Goal: Task Accomplishment & Management: Complete application form

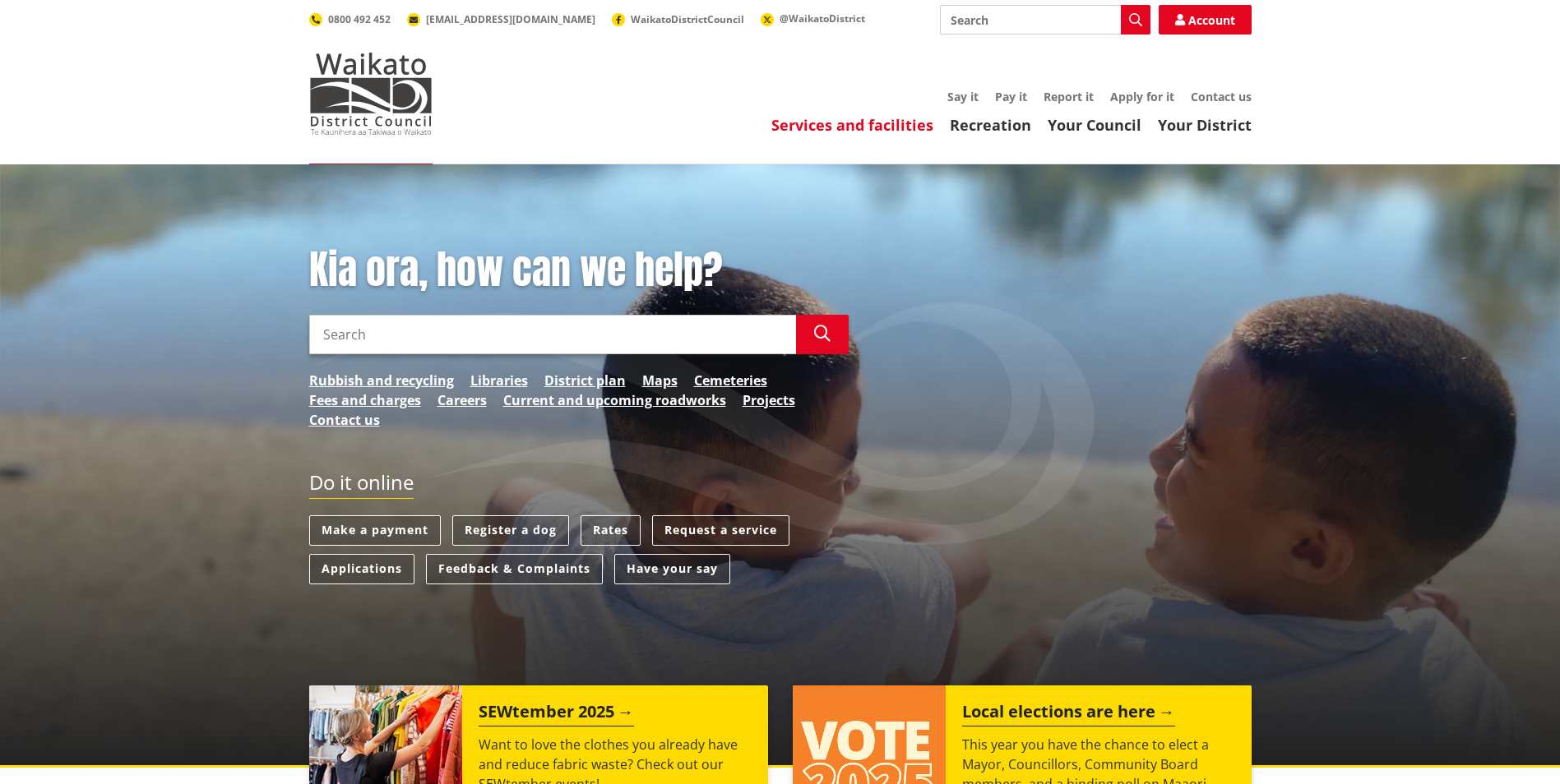
click at [895, 124] on link "Services and facilities" at bounding box center [852, 125] width 162 height 20
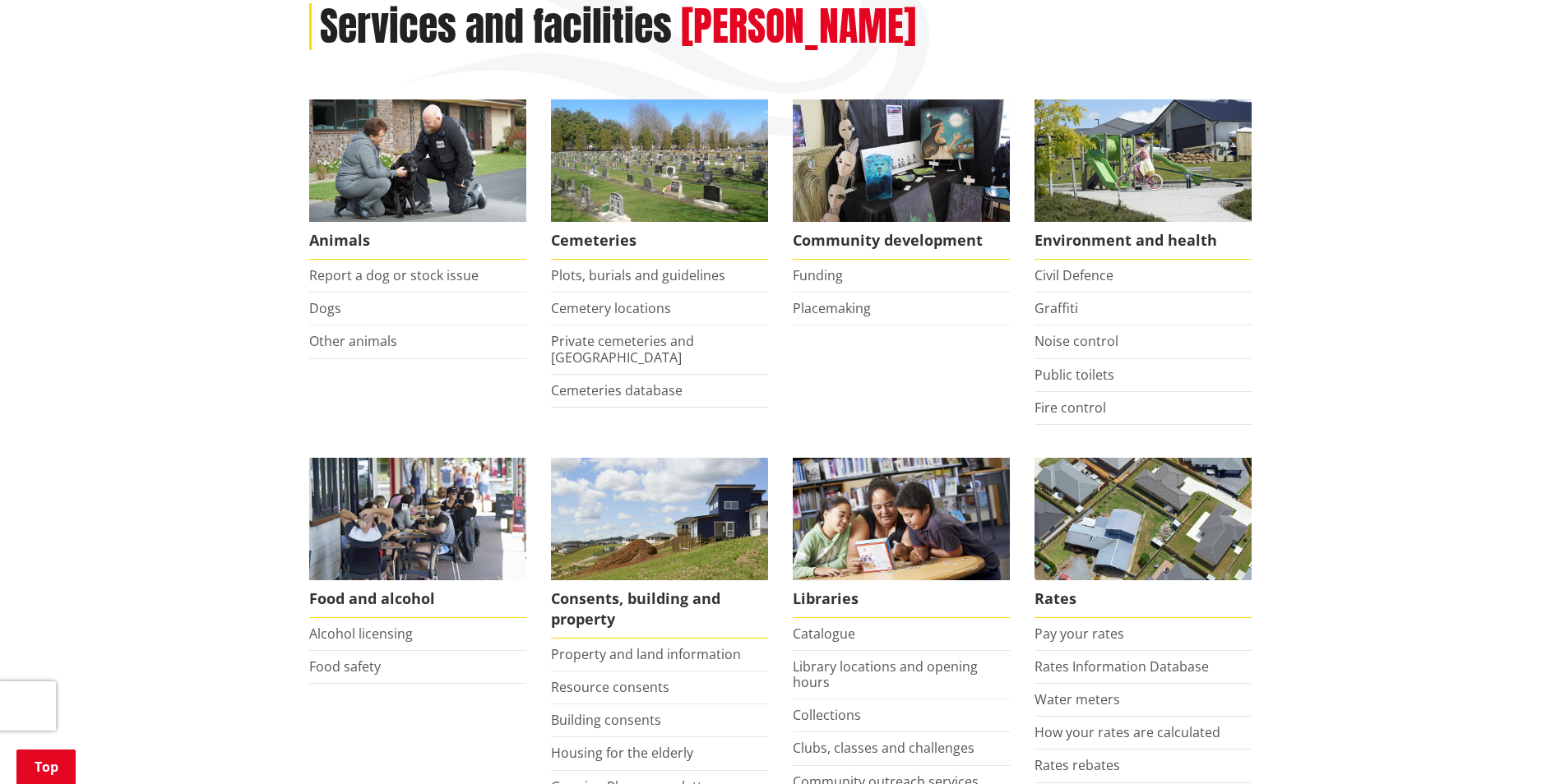
scroll to position [493, 0]
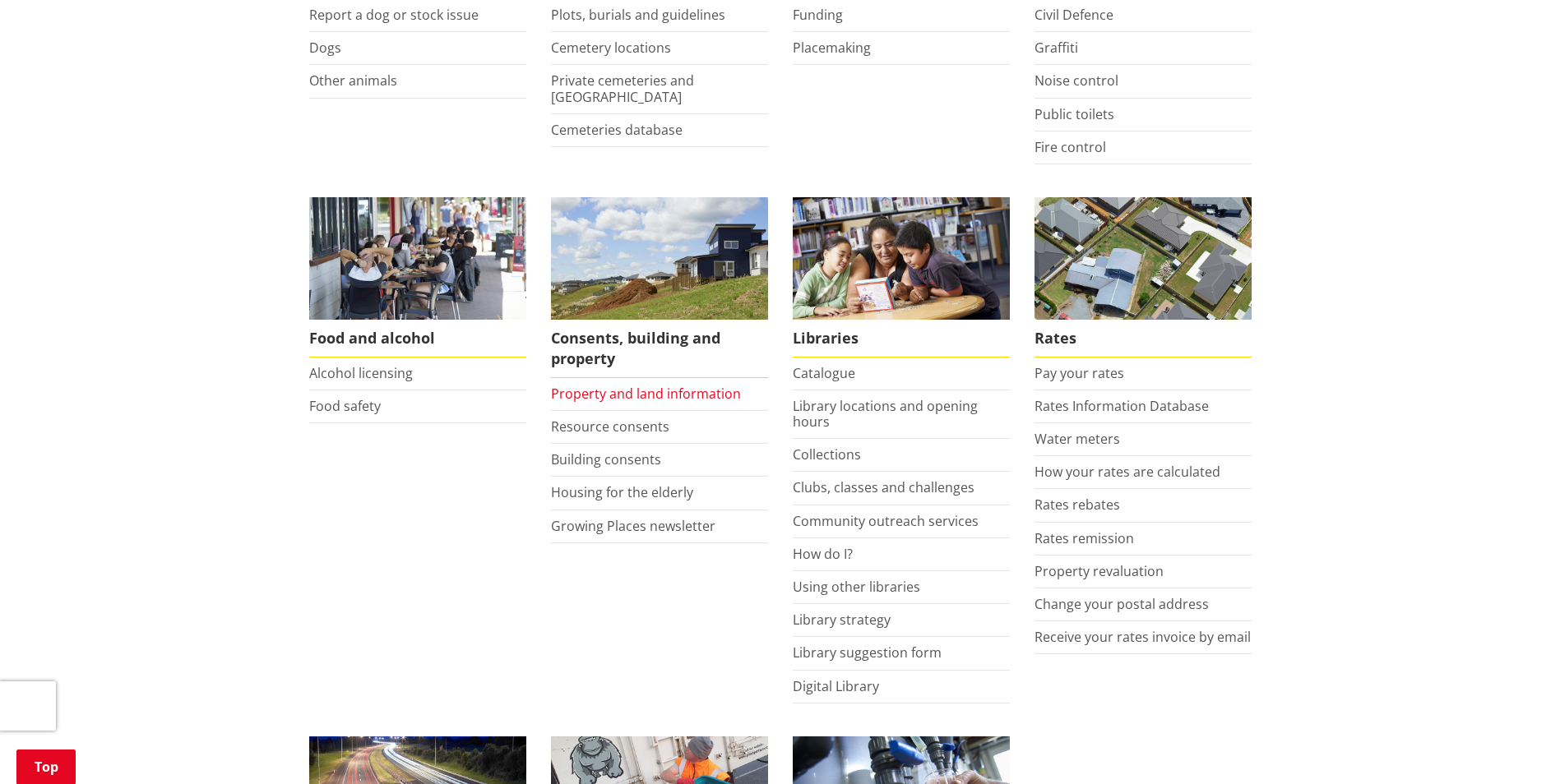
click at [700, 398] on link "Property and land information" at bounding box center [646, 393] width 190 height 18
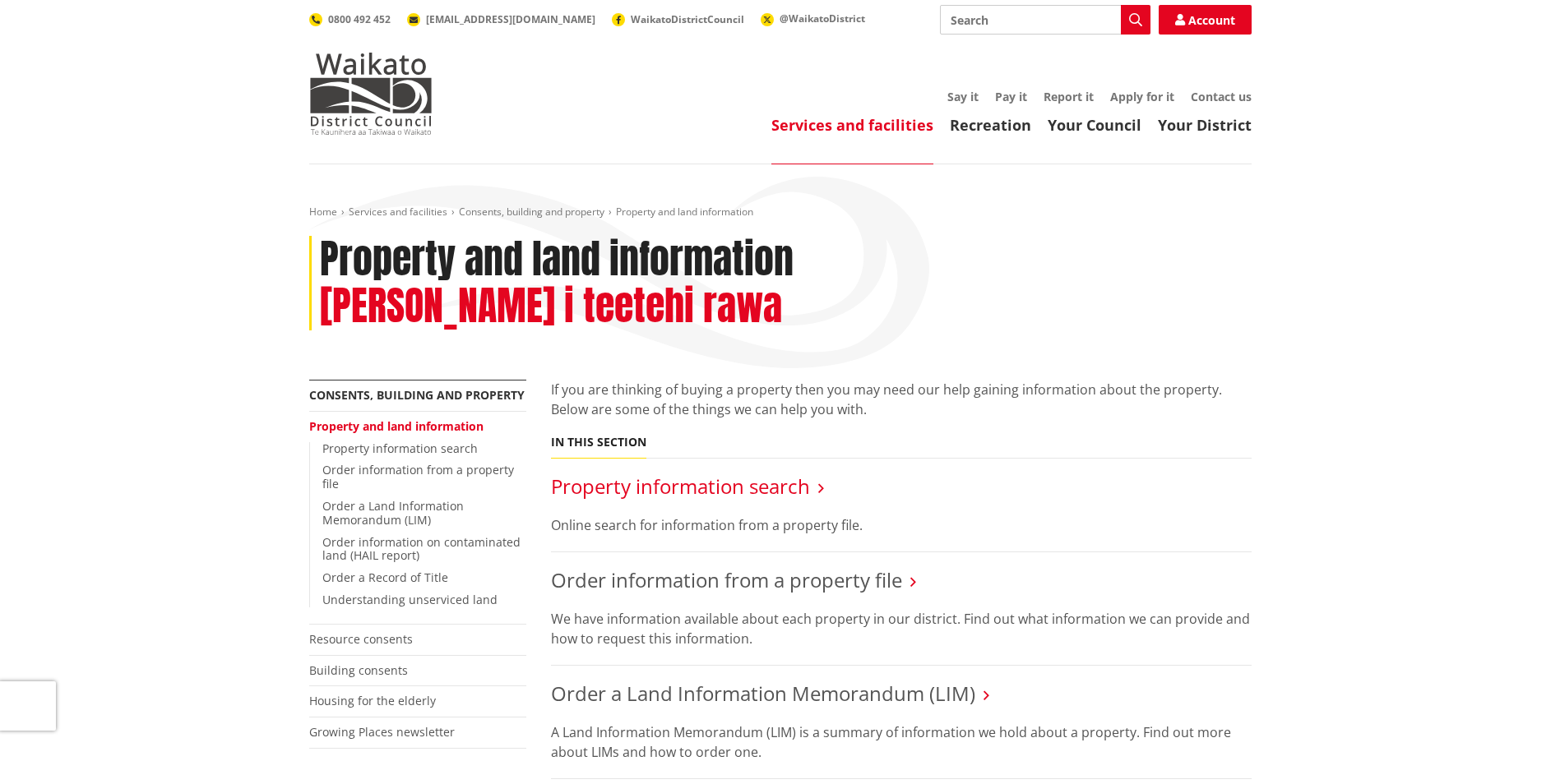
click at [755, 472] on link "Property information search" at bounding box center [680, 485] width 259 height 27
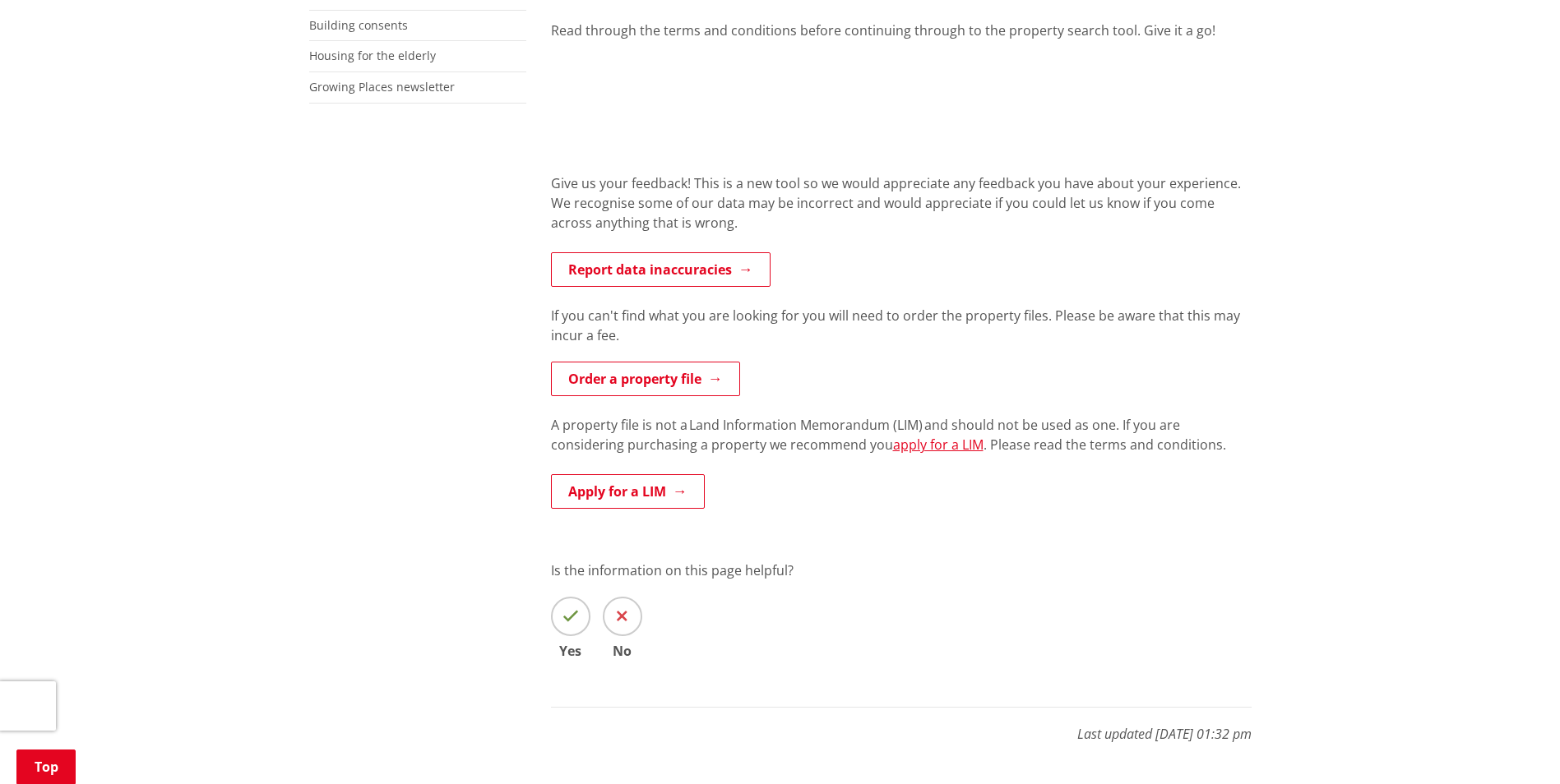
scroll to position [576, 0]
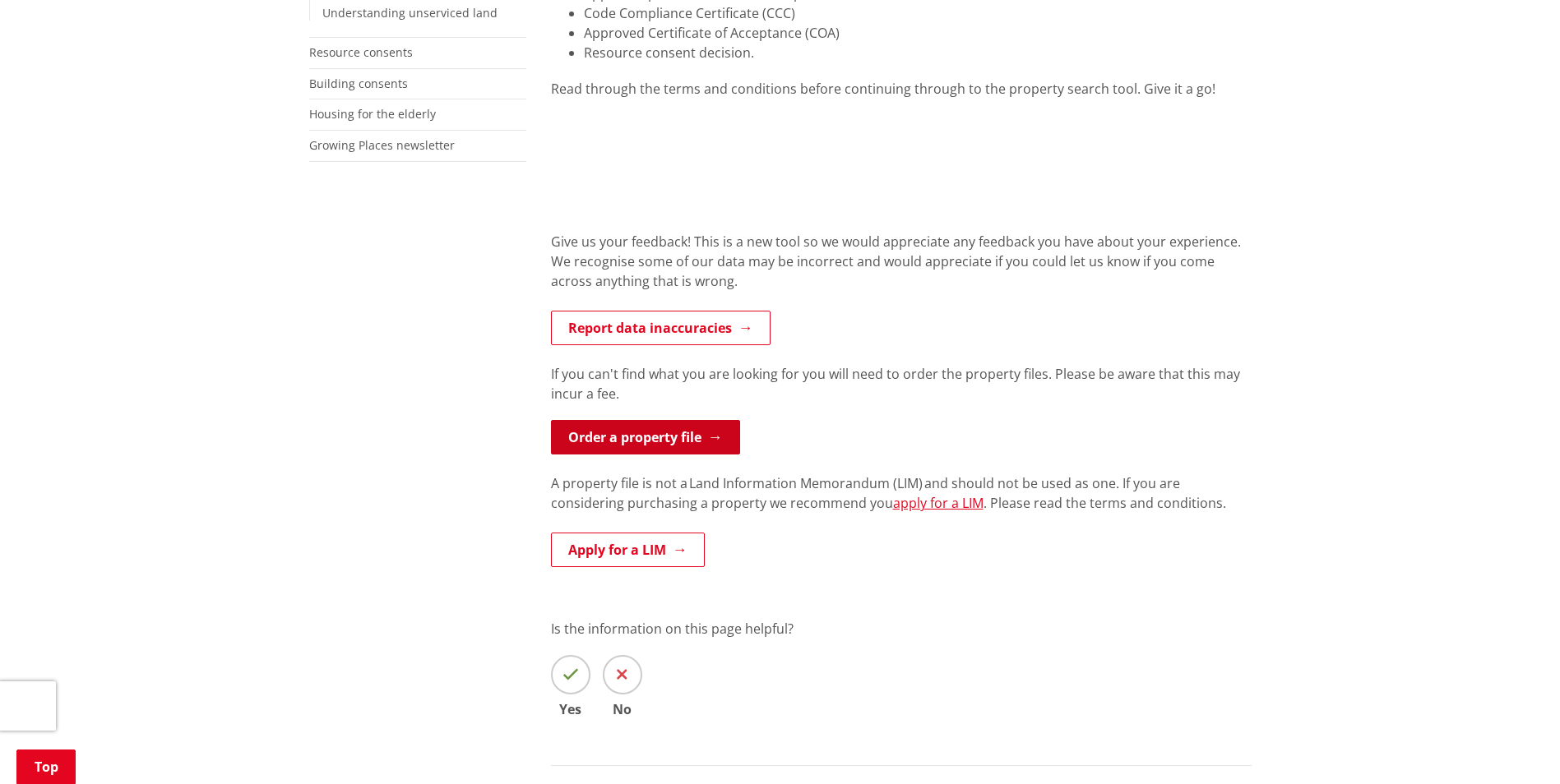
click at [660, 436] on link "Order a property file" at bounding box center [645, 437] width 189 height 34
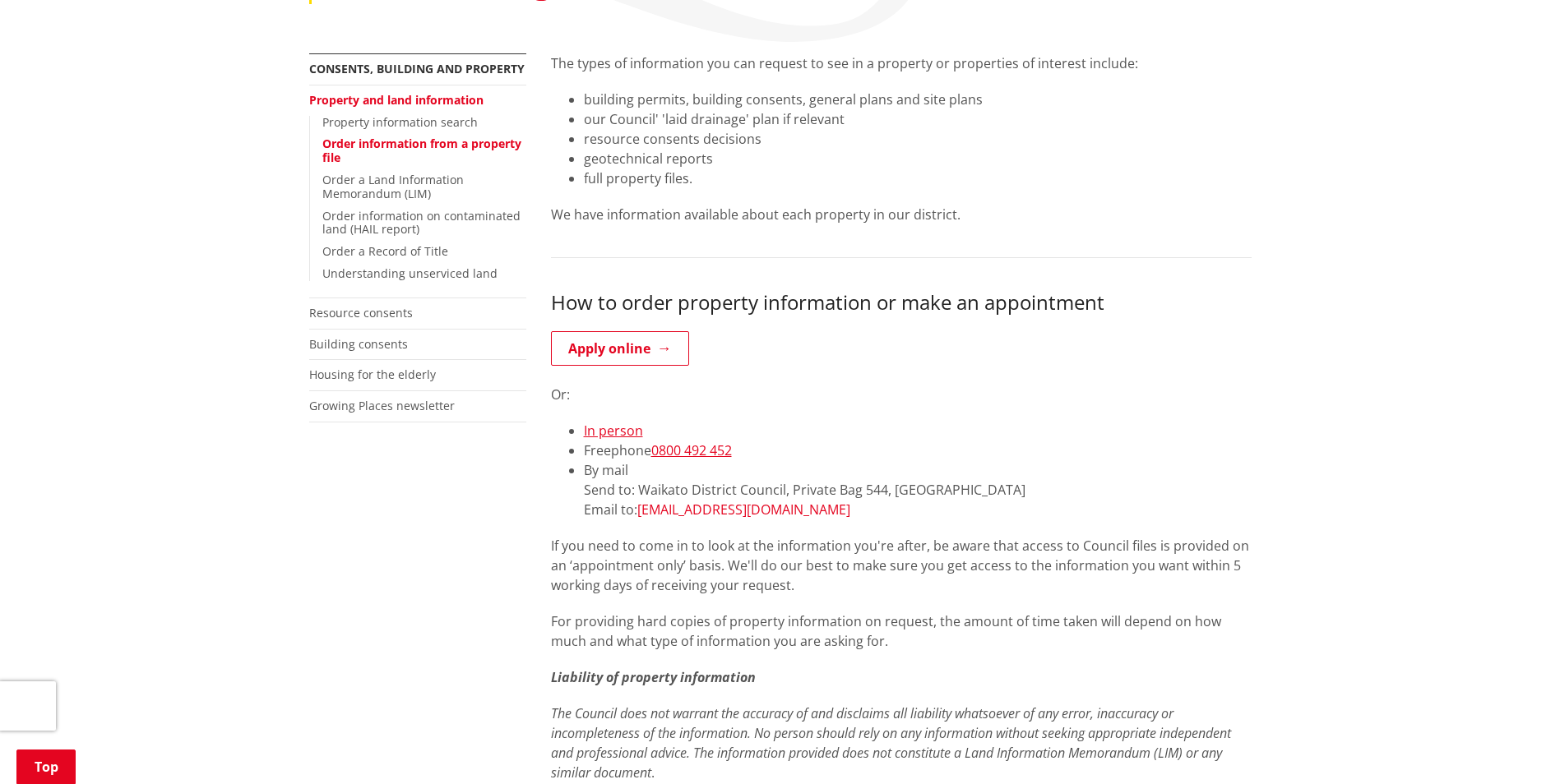
scroll to position [329, 0]
click at [628, 345] on link "Apply online" at bounding box center [620, 346] width 139 height 34
